Goal: Navigation & Orientation: Find specific page/section

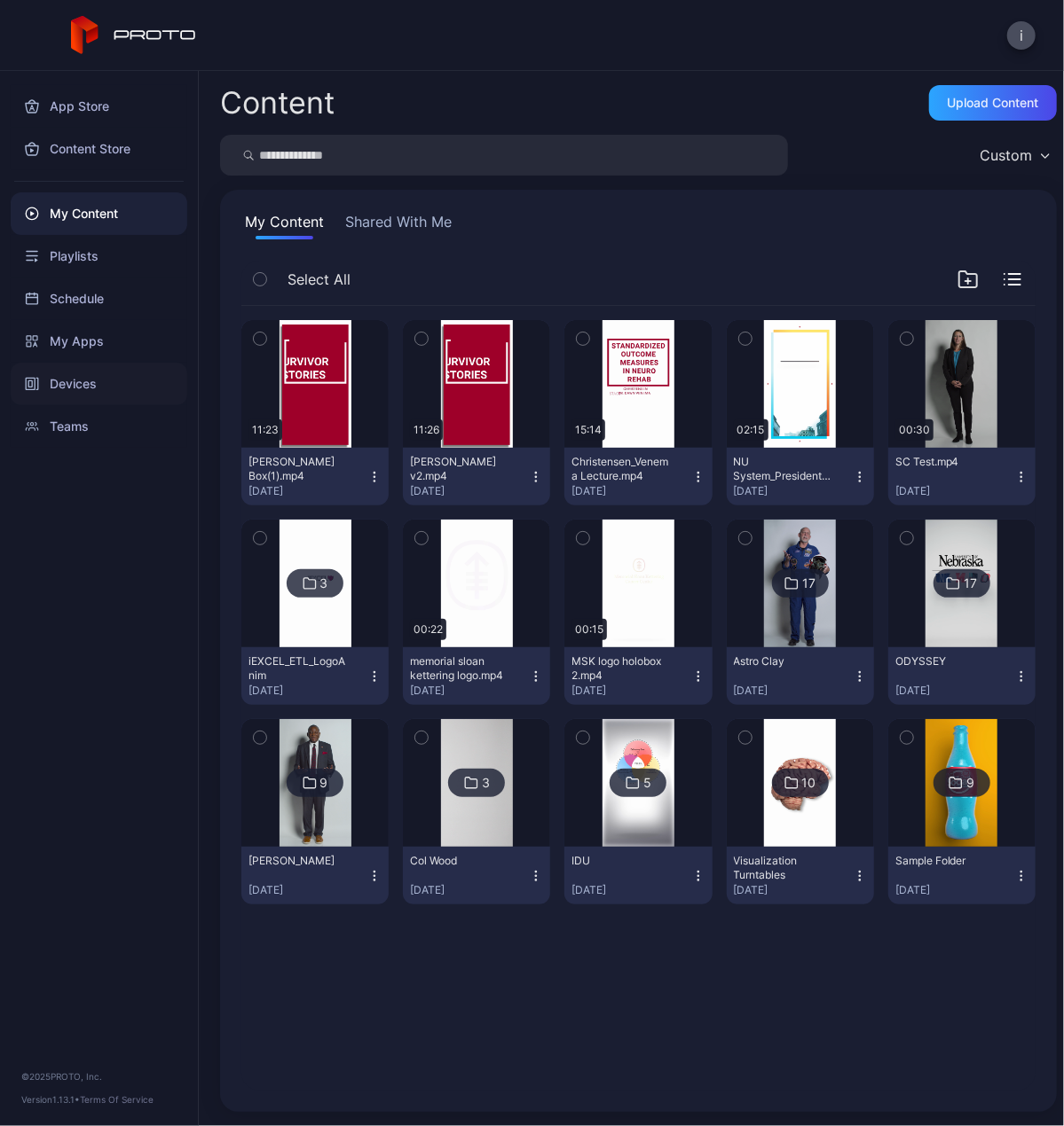
click at [73, 383] on div "Devices" at bounding box center [99, 384] width 177 height 43
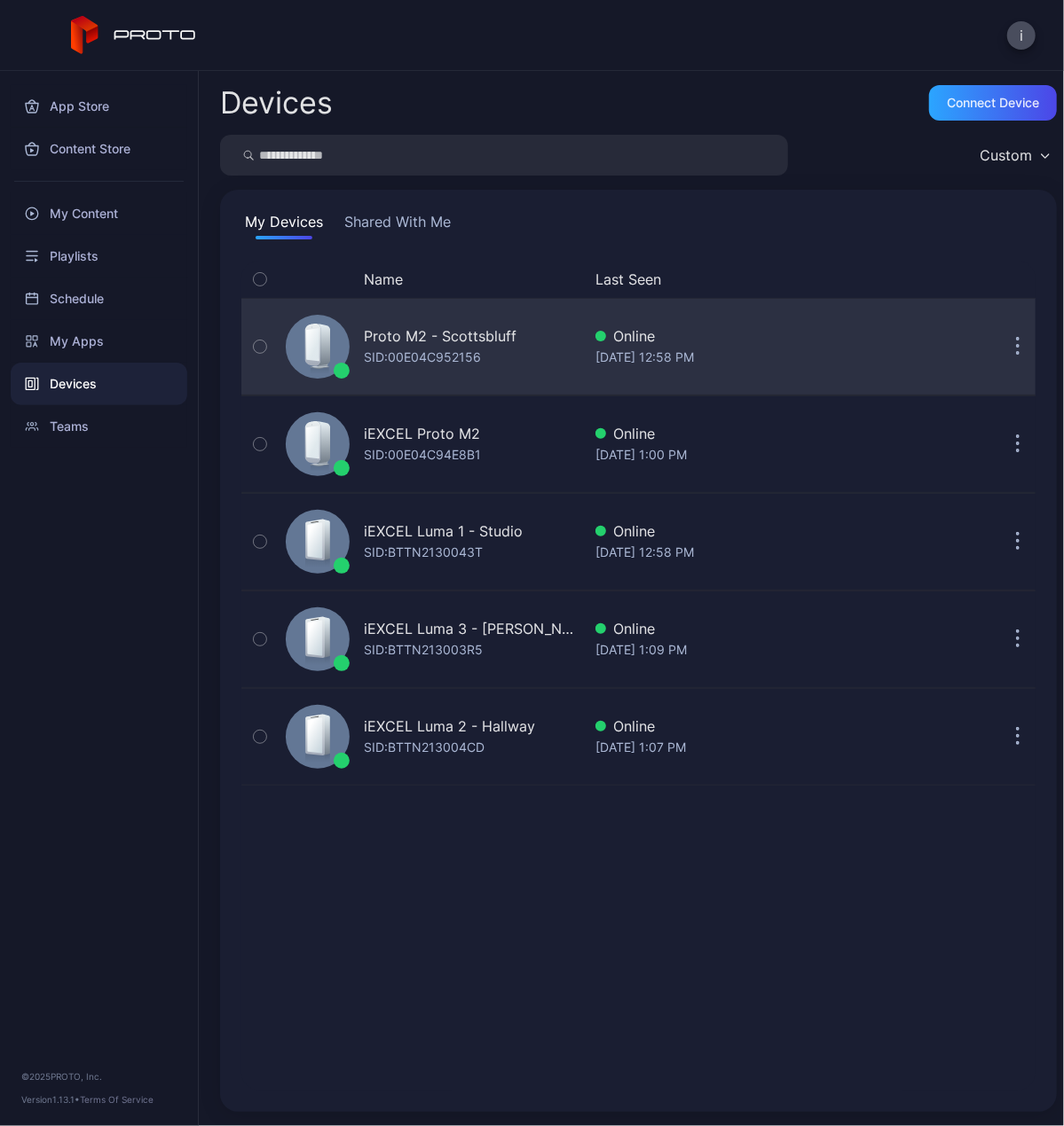
click at [457, 340] on div "Proto M2 - Scottsbluff" at bounding box center [440, 336] width 152 height 22
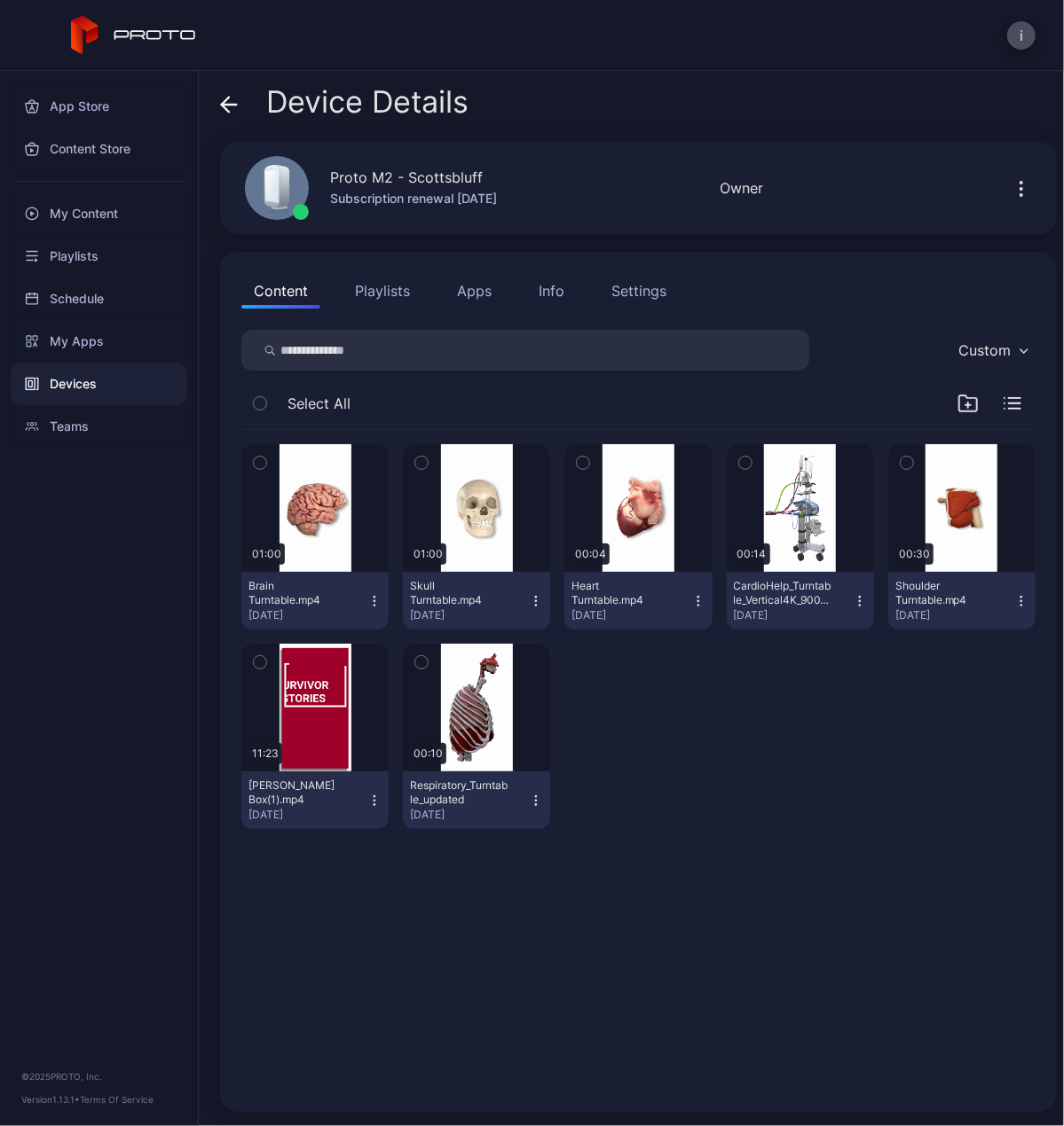
click at [227, 98] on icon at bounding box center [224, 104] width 7 height 15
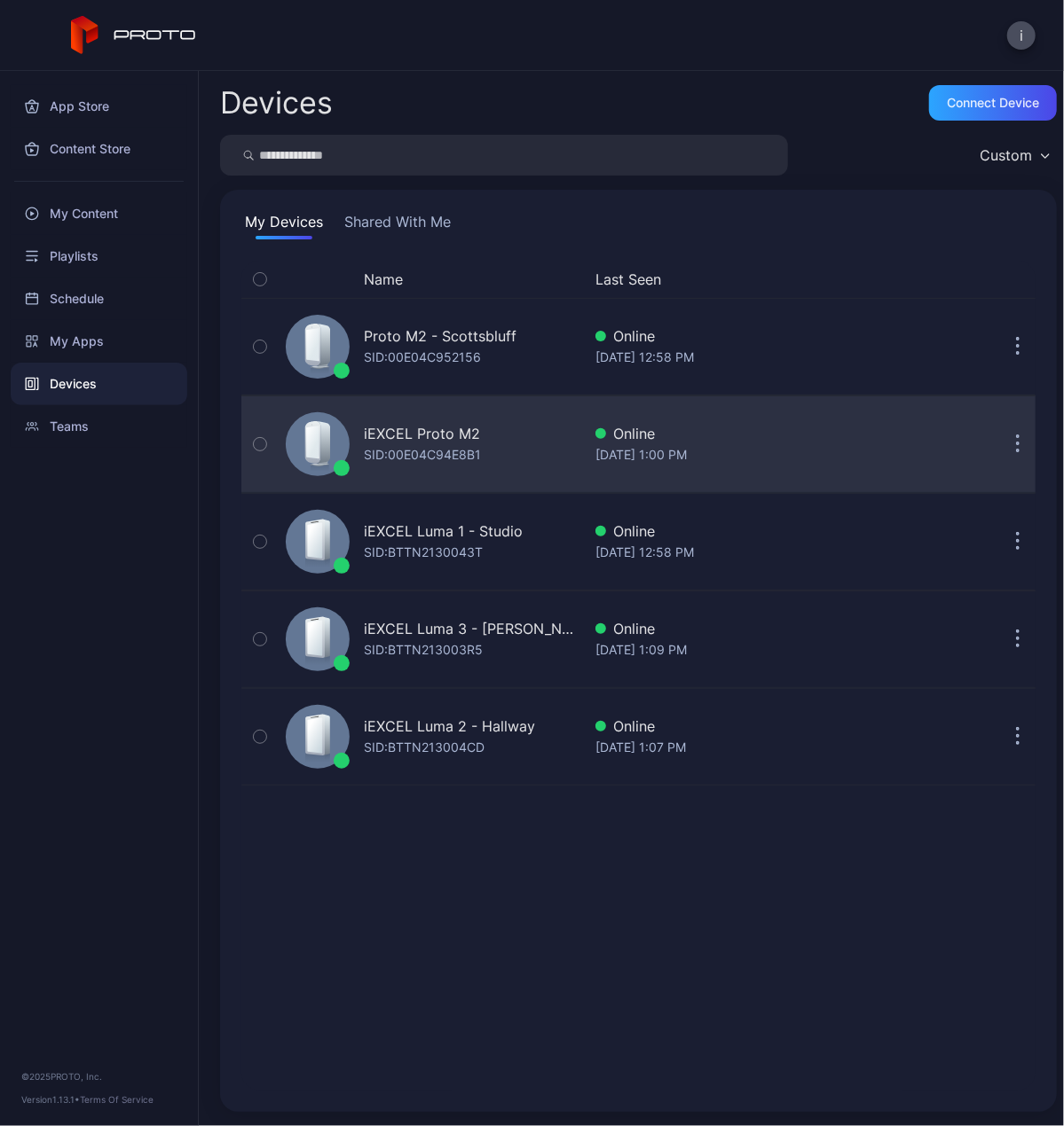
click at [429, 441] on div "iEXCEL Proto M2" at bounding box center [422, 434] width 117 height 22
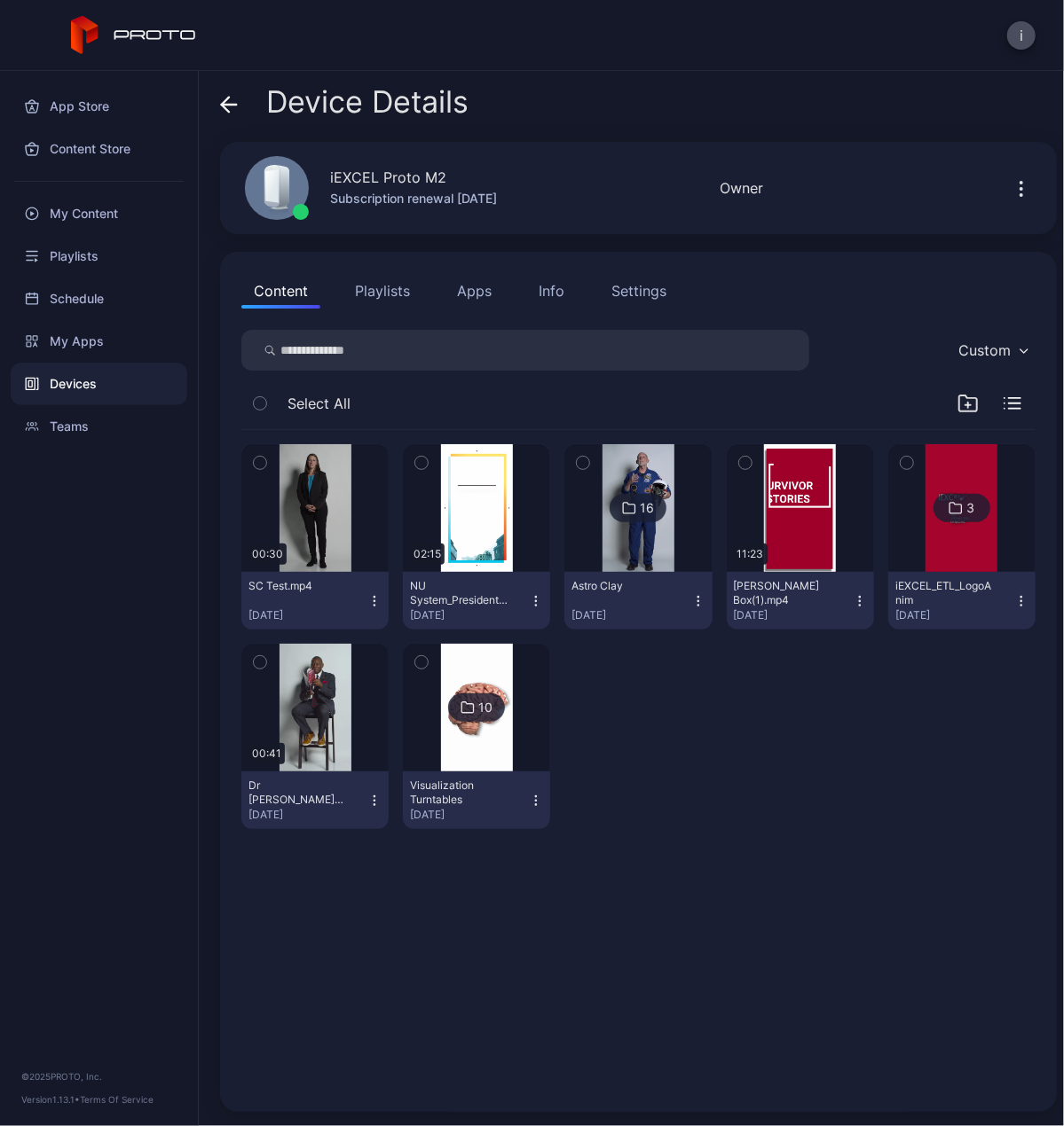
click at [232, 103] on icon at bounding box center [229, 105] width 18 height 18
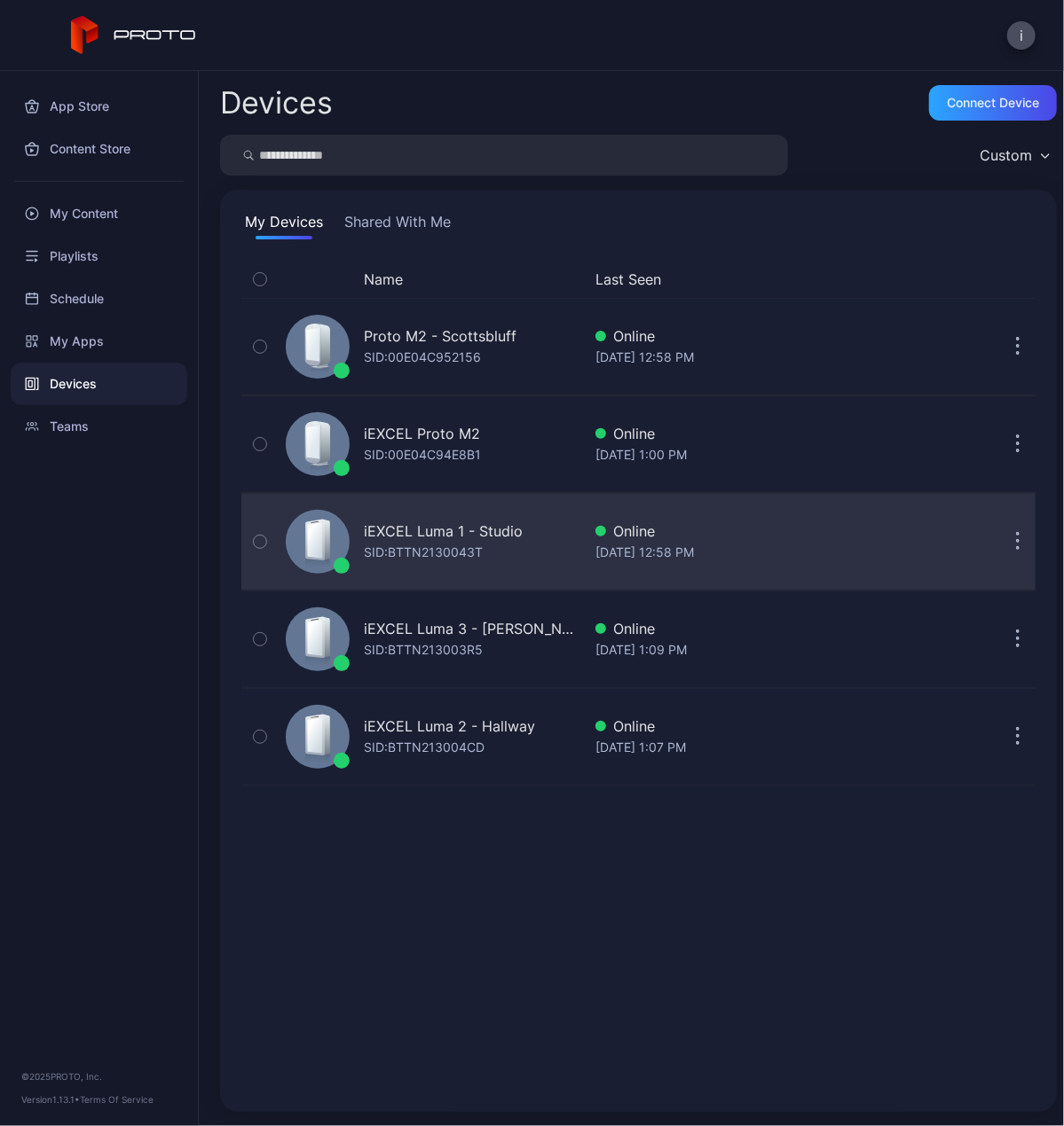
click at [402, 542] on div "SID: BTTN2130043T" at bounding box center [423, 553] width 119 height 22
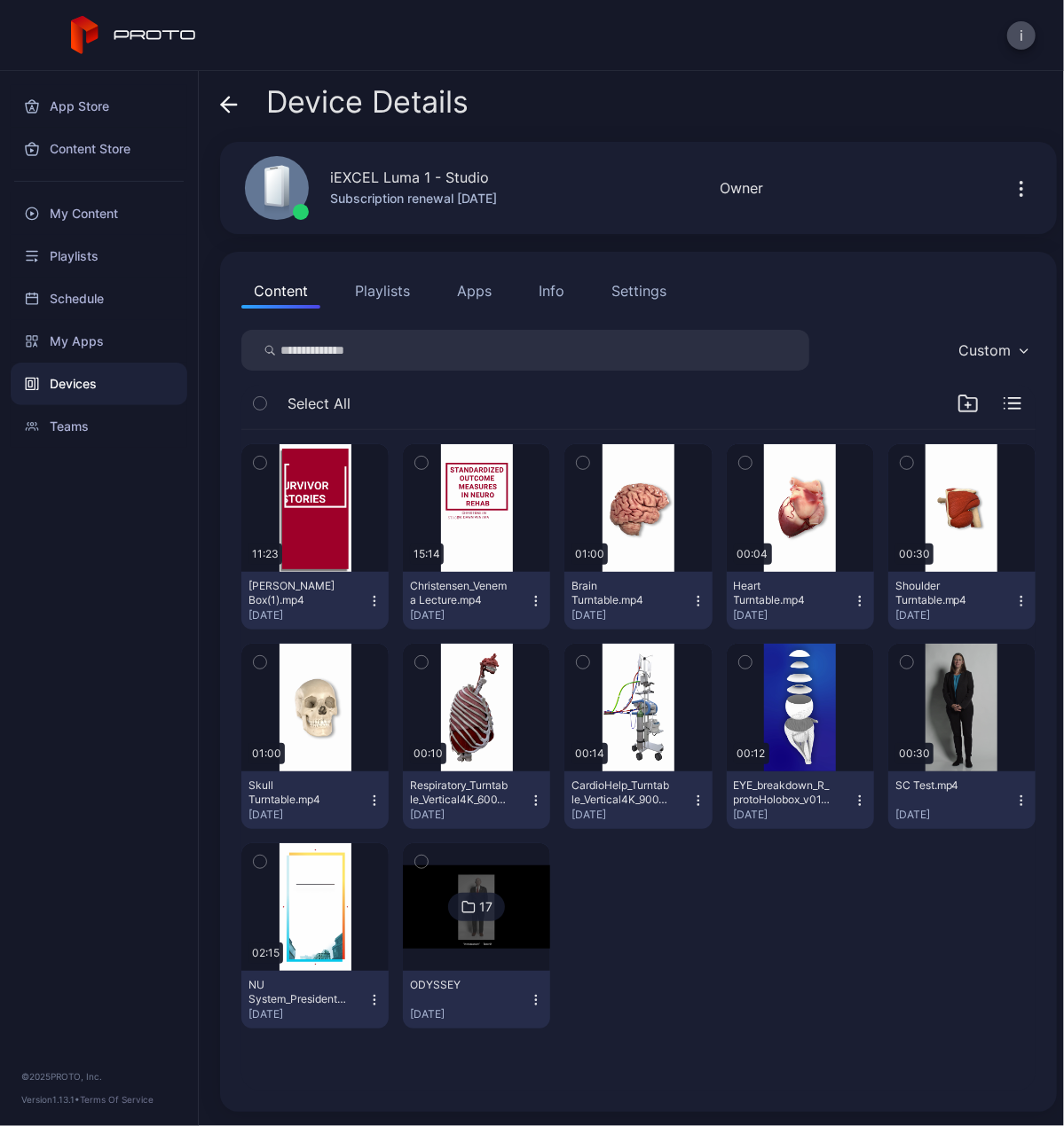
click at [227, 99] on icon at bounding box center [224, 104] width 7 height 15
